Goal: Navigation & Orientation: Find specific page/section

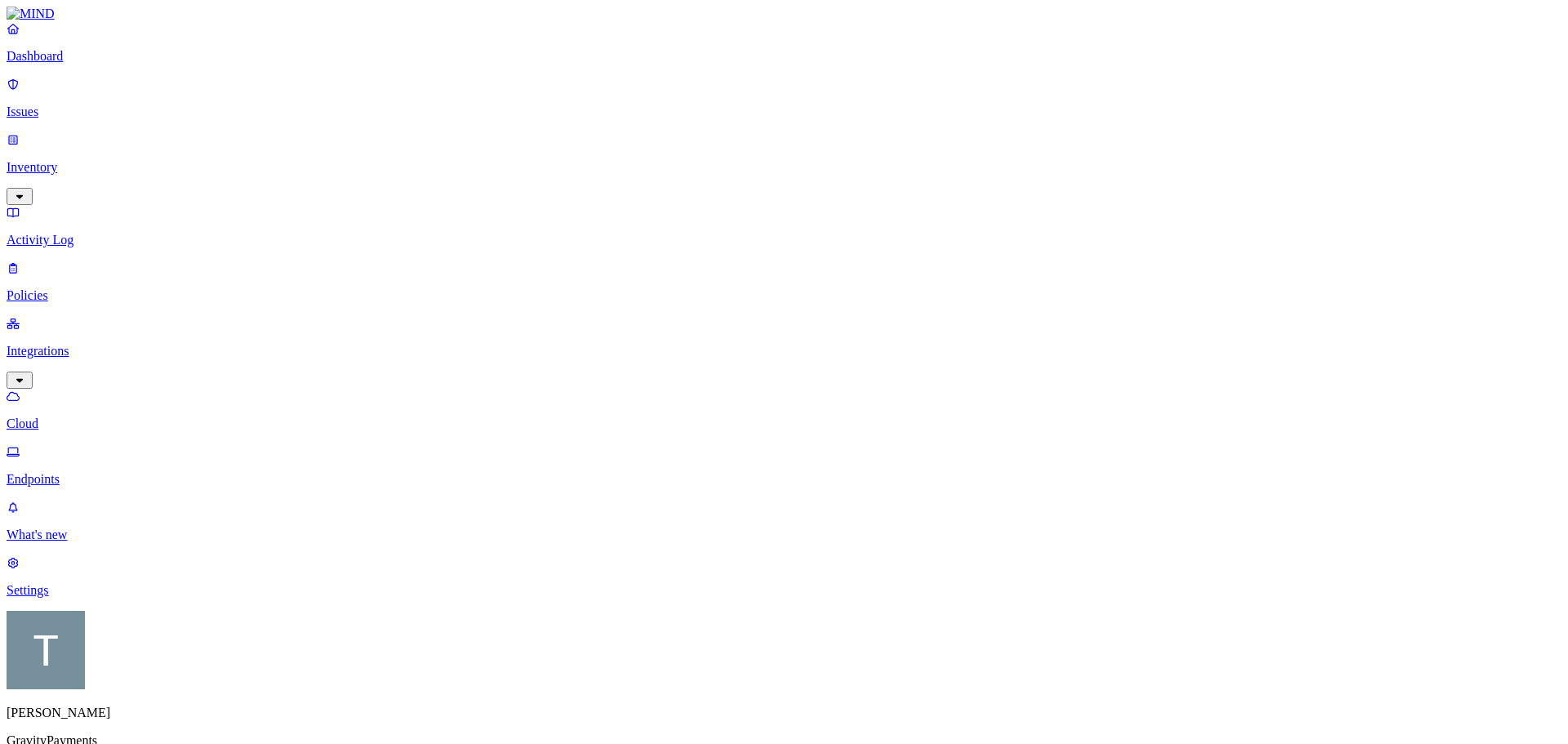
click at [62, 104] on p "Issues" at bounding box center [784, 111] width 1555 height 14
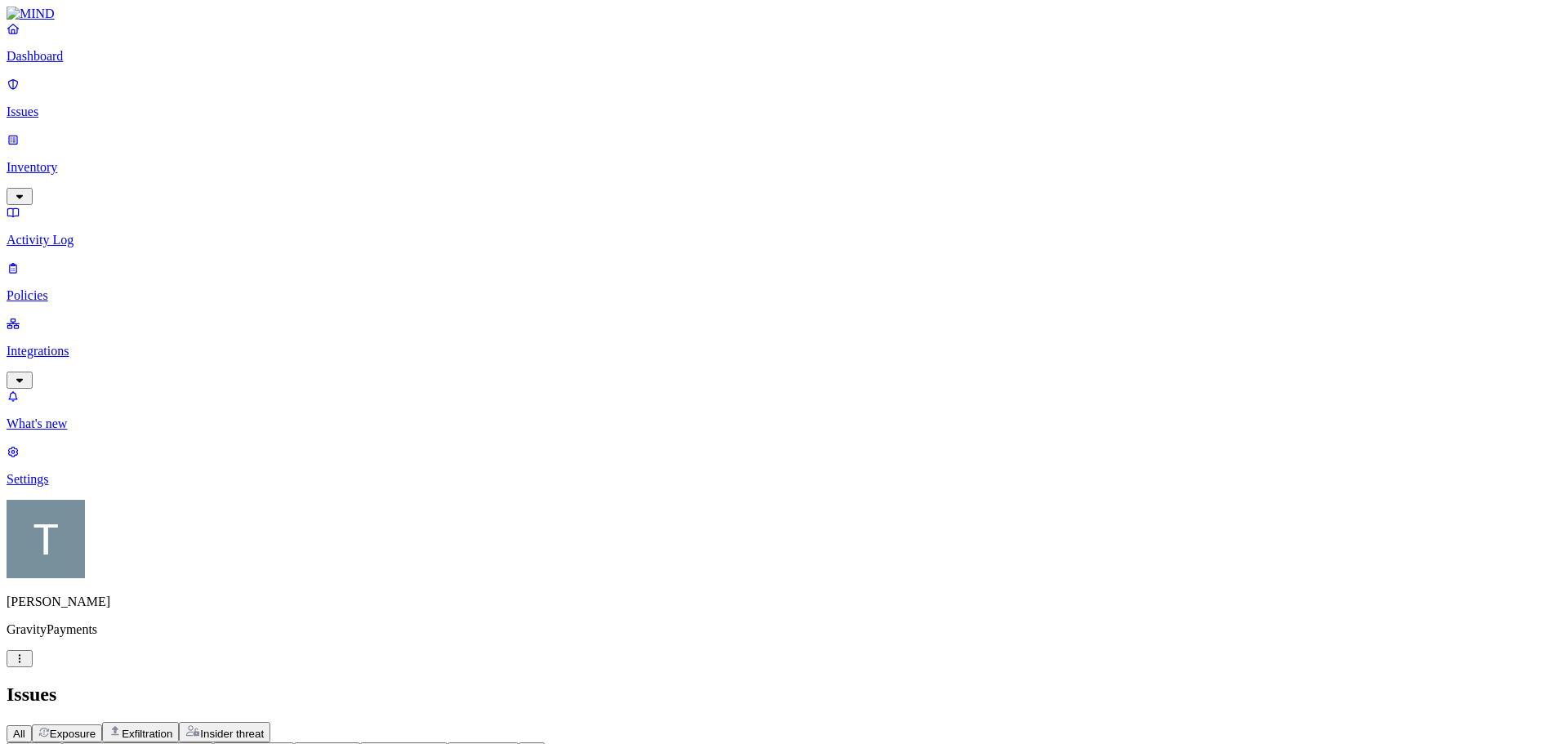
click at [63, 160] on p "Inventory" at bounding box center [784, 168] width 1555 height 14
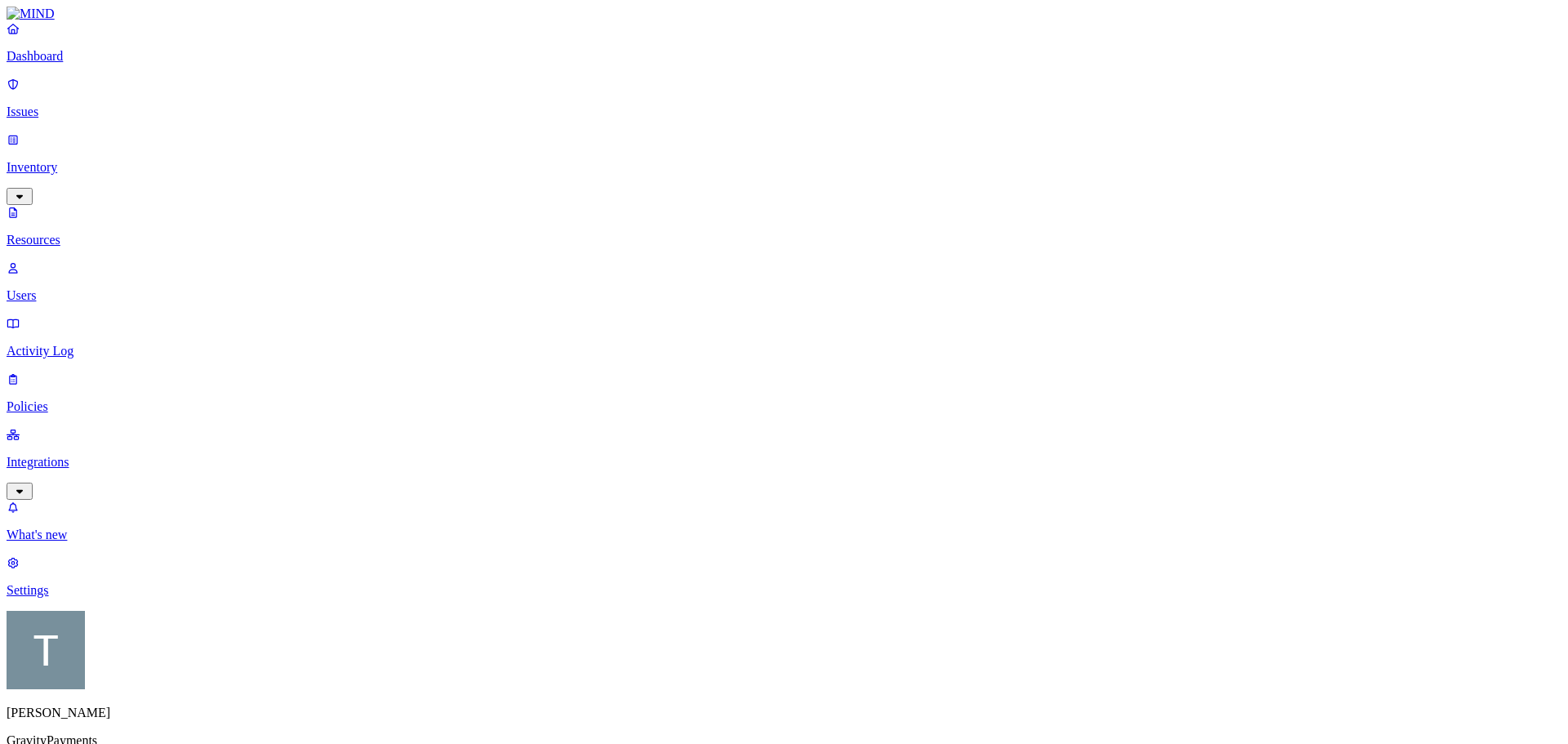
scroll to position [394, 0]
